Goal: Task Accomplishment & Management: Manage account settings

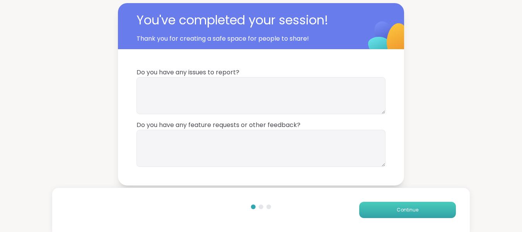
click at [397, 212] on span "Continue" at bounding box center [408, 209] width 22 height 7
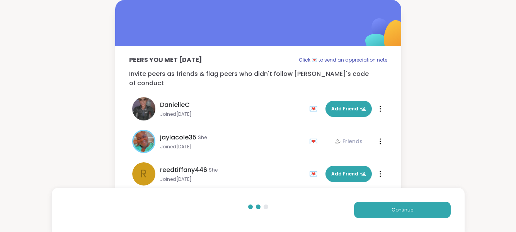
click at [51, 160] on div "Peers you met [DATE] Click 💌 to send an appreciation note Invite peers as frien…" at bounding box center [258, 123] width 516 height 247
click at [422, 207] on button "Continue" at bounding box center [402, 209] width 97 height 16
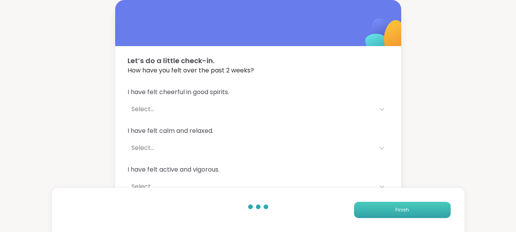
click at [422, 207] on button "Finish" at bounding box center [402, 209] width 97 height 16
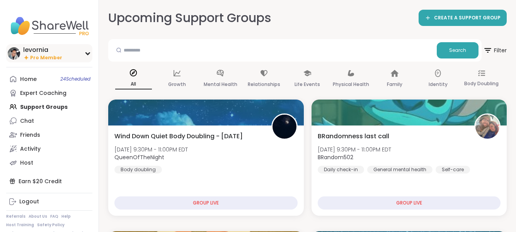
click at [47, 56] on span "Pro Member" at bounding box center [46, 58] width 32 height 7
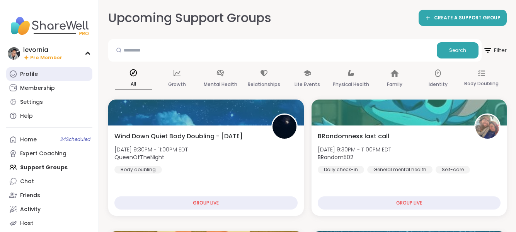
click at [37, 74] on div "Profile" at bounding box center [29, 74] width 18 height 8
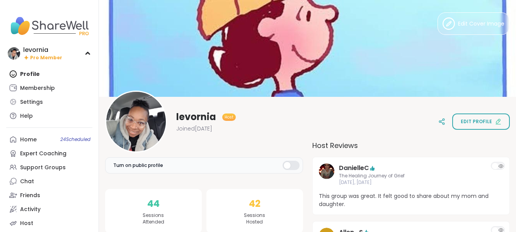
click at [408, 149] on div "levornia Host Joined [DATE] Edit profile" at bounding box center [307, 121] width 405 height 62
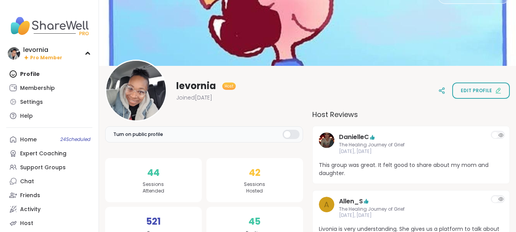
scroll to position [46, 0]
